Goal: Transaction & Acquisition: Book appointment/travel/reservation

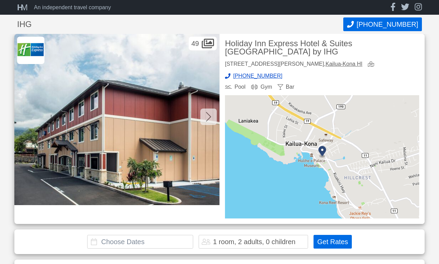
click at [101, 235] on input "text" at bounding box center [140, 242] width 106 height 14
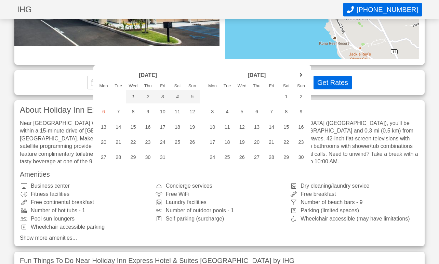
scroll to position [168, 0]
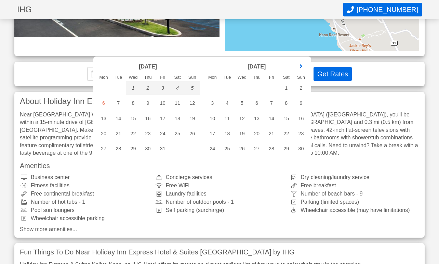
click at [301, 65] on link "next month" at bounding box center [301, 66] width 10 height 10
click at [212, 104] on div "8" at bounding box center [212, 103] width 15 height 14
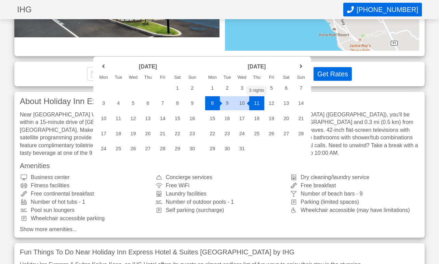
click at [257, 103] on div "11" at bounding box center [256, 103] width 15 height 14
type input "[DATE] - [DATE]"
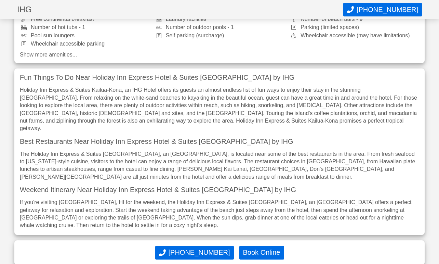
scroll to position [348, 0]
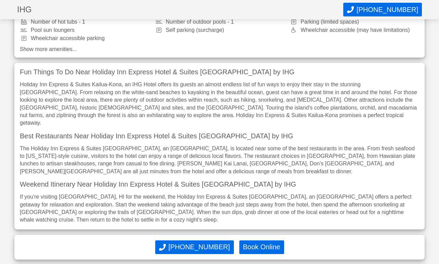
click at [261, 240] on button "Book Online" at bounding box center [261, 247] width 45 height 14
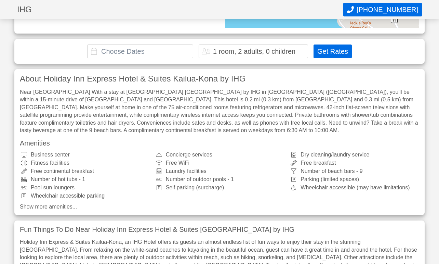
click at [100, 44] on input "text" at bounding box center [140, 51] width 106 height 14
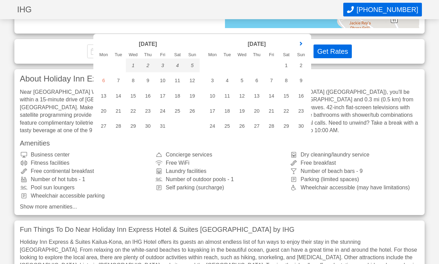
click at [301, 43] on link "next month" at bounding box center [301, 44] width 10 height 10
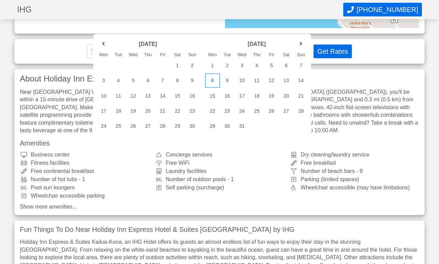
click at [211, 79] on div "8" at bounding box center [212, 81] width 15 height 14
click at [257, 79] on div "11" at bounding box center [256, 81] width 15 height 14
type input "[DATE] - [DATE]"
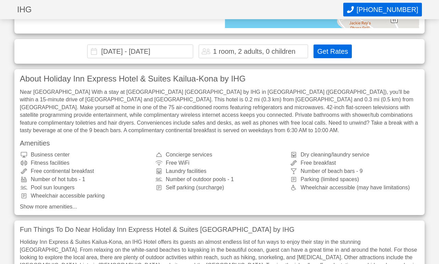
click at [331, 44] on button "Get Rates" at bounding box center [333, 51] width 38 height 14
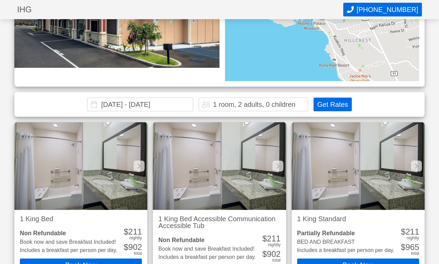
scroll to position [127, 0]
